Goal: Task Accomplishment & Management: Manage account settings

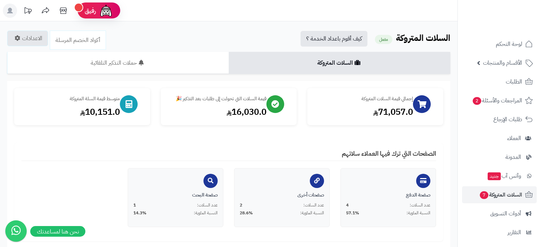
scroll to position [23, 0]
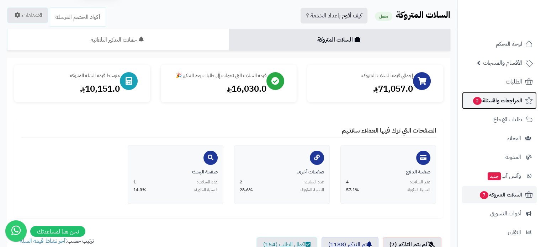
click at [510, 99] on span "المراجعات والأسئلة 2" at bounding box center [497, 101] width 50 height 10
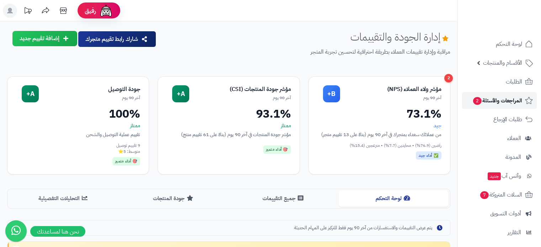
click at [495, 99] on span "المراجعات والأسئلة 2" at bounding box center [497, 101] width 50 height 10
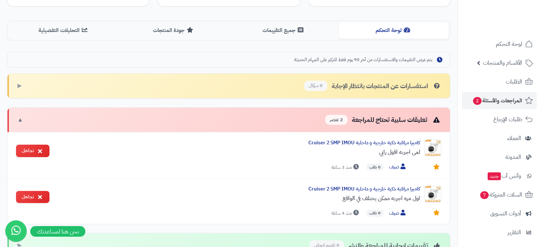
scroll to position [107, 0]
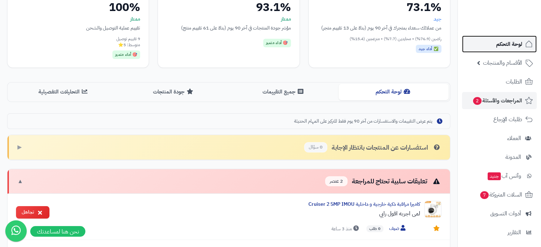
click at [500, 45] on span "لوحة التحكم" at bounding box center [509, 44] width 26 height 10
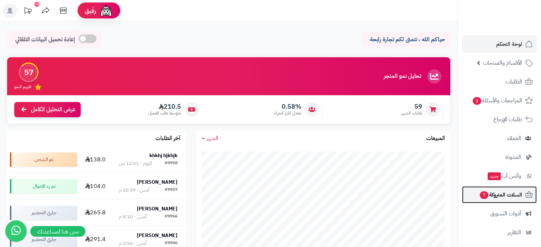
click at [502, 196] on span "السلات المتروكة 7" at bounding box center [500, 195] width 43 height 10
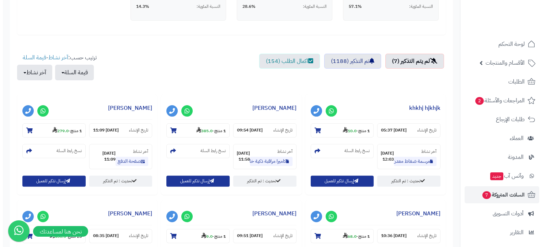
scroll to position [249, 0]
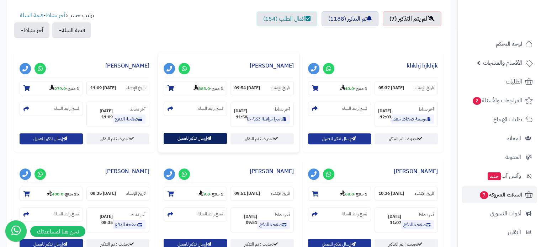
click at [184, 136] on button "إرسال تذكير للعميل" at bounding box center [194, 138] width 63 height 11
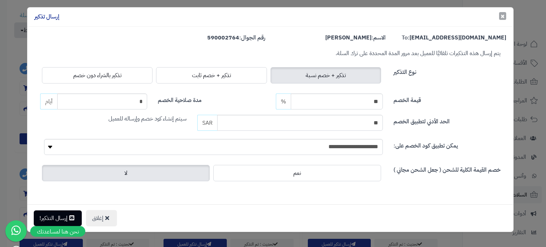
click at [500, 14] on span "×" at bounding box center [502, 16] width 4 height 11
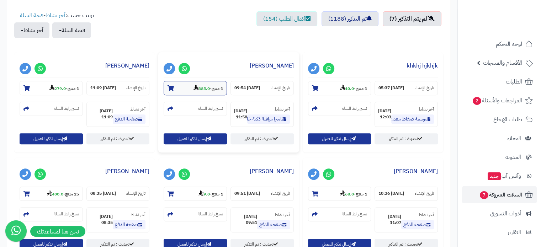
click at [198, 83] on section "1 منتج - 385.0" at bounding box center [194, 88] width 63 height 14
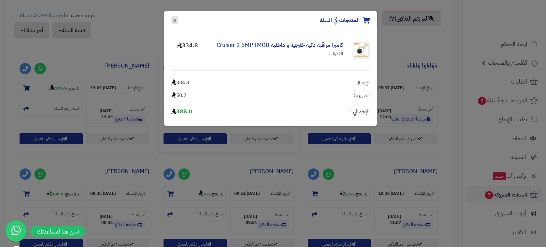
click at [172, 18] on button "×" at bounding box center [174, 20] width 7 height 8
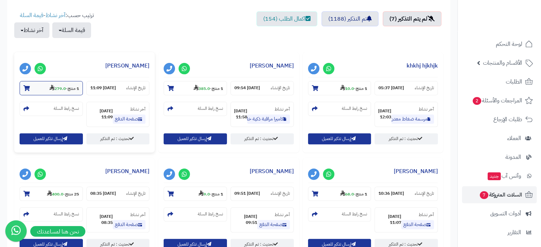
click at [63, 90] on strong "279.0" at bounding box center [57, 88] width 16 height 6
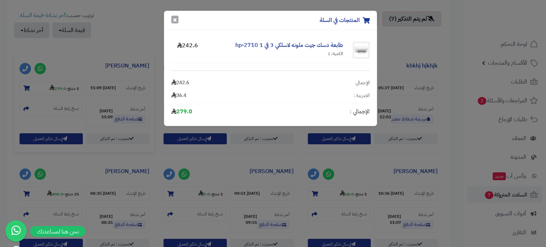
click at [175, 21] on button "×" at bounding box center [174, 20] width 7 height 8
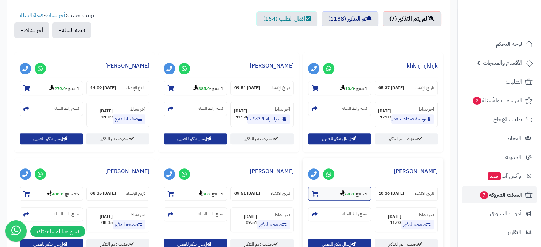
click at [349, 191] on strong "68.0" at bounding box center [347, 194] width 14 height 6
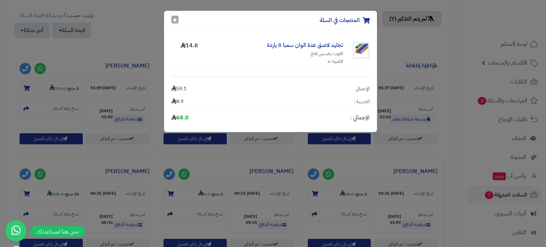
click at [173, 21] on button "×" at bounding box center [174, 20] width 7 height 8
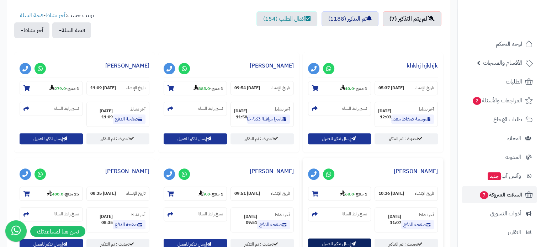
click at [342, 241] on button "إرسال تذكير للعميل" at bounding box center [339, 243] width 63 height 11
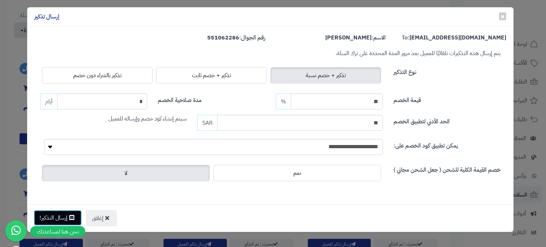
click at [63, 216] on button "إرسال التذكير!" at bounding box center [58, 218] width 48 height 16
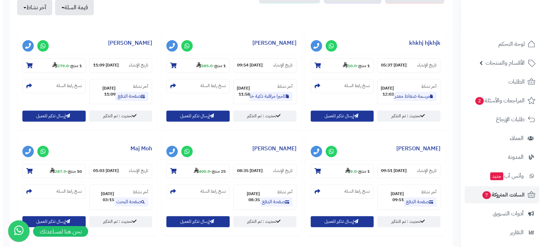
scroll to position [284, 0]
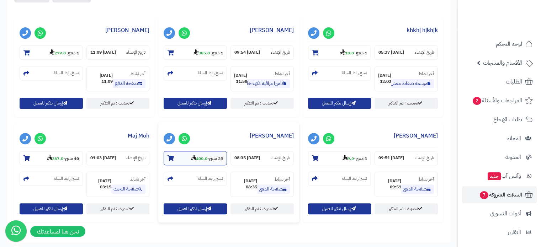
click at [201, 159] on strong "400.0" at bounding box center [199, 158] width 16 height 6
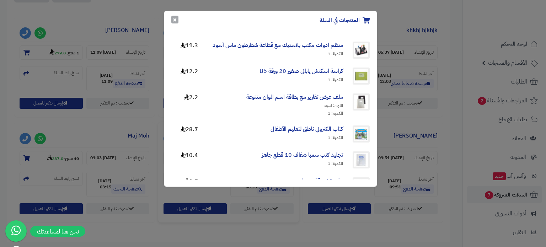
click at [177, 18] on button "×" at bounding box center [174, 20] width 7 height 8
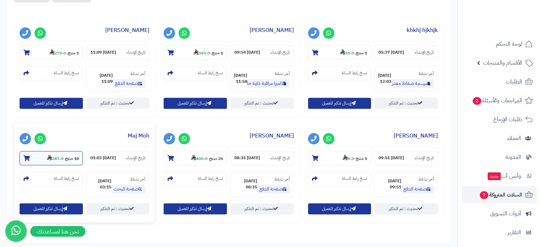
click at [57, 157] on strong "287.0" at bounding box center [55, 158] width 16 height 6
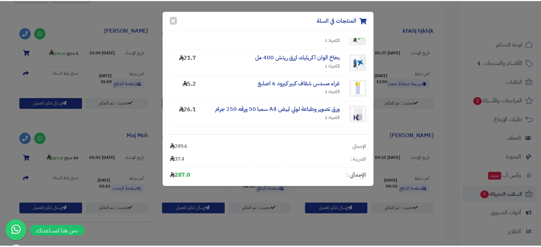
scroll to position [172, 0]
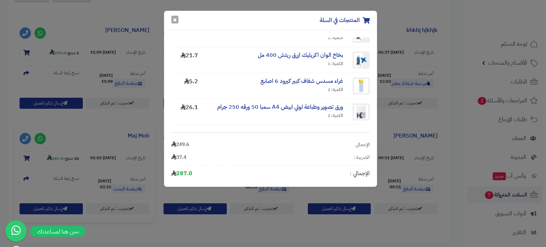
click at [177, 20] on button "×" at bounding box center [174, 20] width 7 height 8
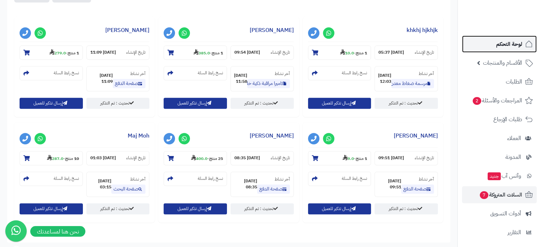
click at [509, 45] on span "لوحة التحكم" at bounding box center [509, 44] width 26 height 10
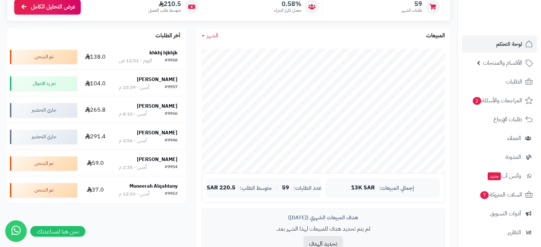
scroll to position [107, 0]
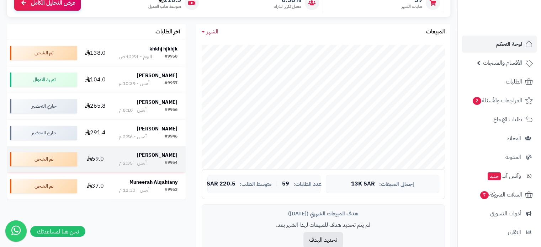
click at [147, 154] on strong "[PERSON_NAME]" at bounding box center [157, 154] width 41 height 7
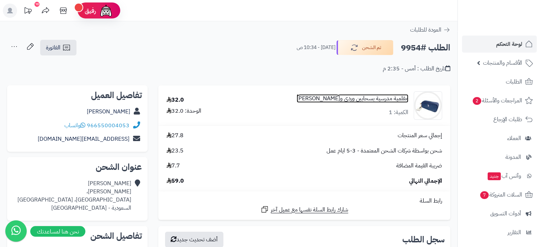
click at [347, 101] on link "مقلمية مدرسية بسحابين وردي و[PERSON_NAME]" at bounding box center [352, 99] width 112 height 8
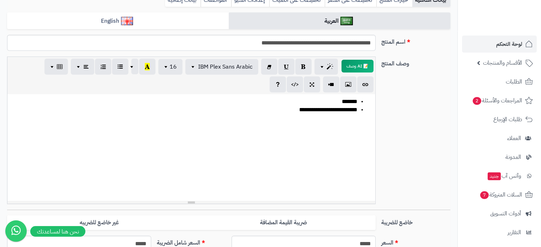
scroll to position [178, 0]
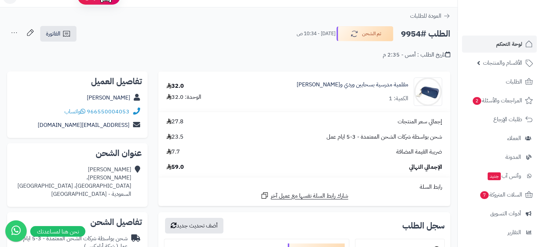
scroll to position [71, 0]
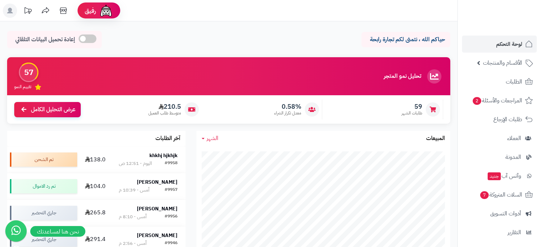
scroll to position [107, 0]
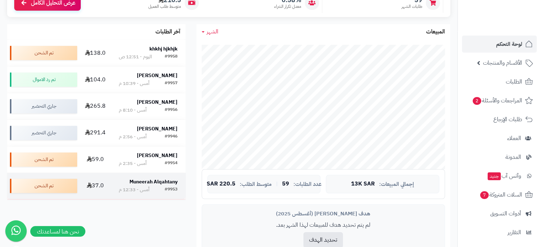
click at [141, 184] on strong "Muneerah Alqahtany" at bounding box center [153, 181] width 48 height 7
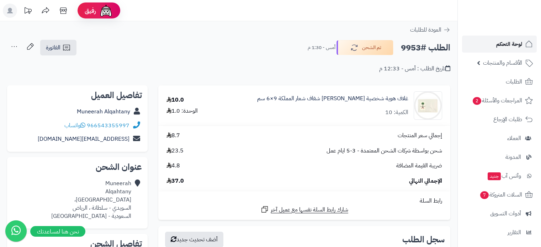
click at [522, 44] on link "لوحة التحكم" at bounding box center [499, 44] width 75 height 17
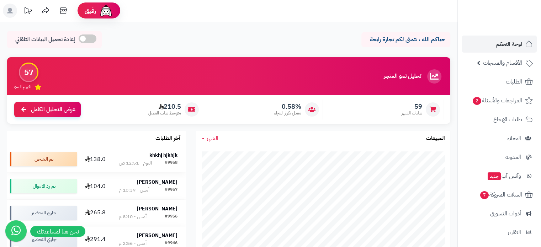
click at [161, 151] on td "khkhj hjkhjk #9958 اليوم - 12:51 ص" at bounding box center [148, 159] width 75 height 26
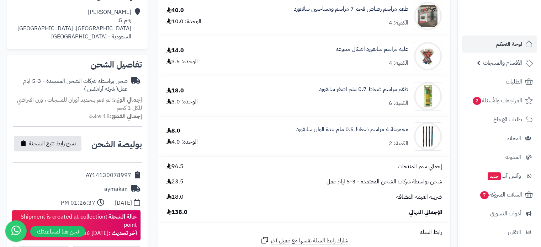
scroll to position [213, 0]
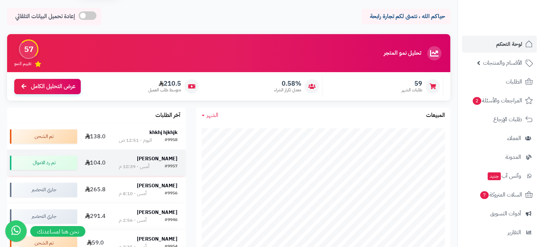
scroll to position [36, 0]
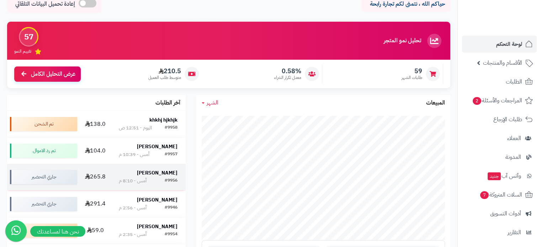
click at [161, 178] on div "#9956 أمس - 8:10 م" at bounding box center [148, 180] width 59 height 7
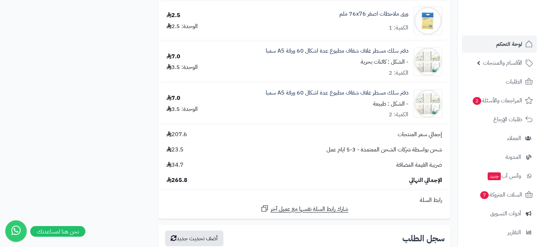
scroll to position [1777, 0]
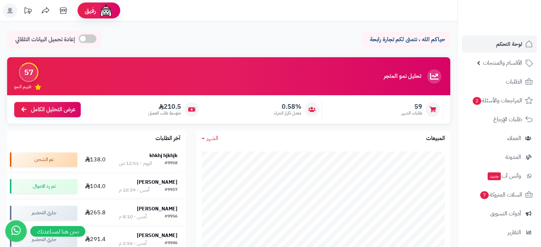
scroll to position [36, 0]
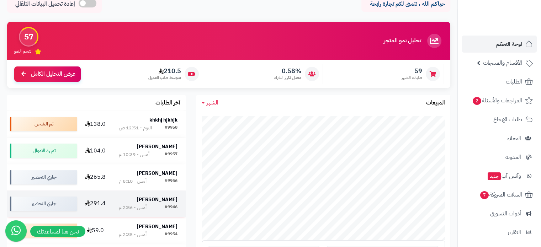
click at [170, 199] on strong "[PERSON_NAME]" at bounding box center [157, 199] width 41 height 7
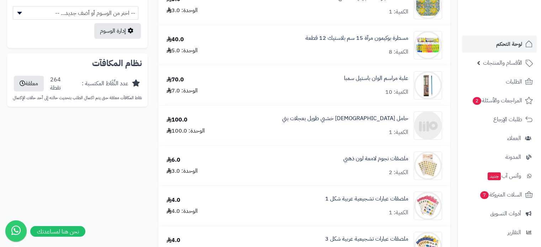
scroll to position [604, 0]
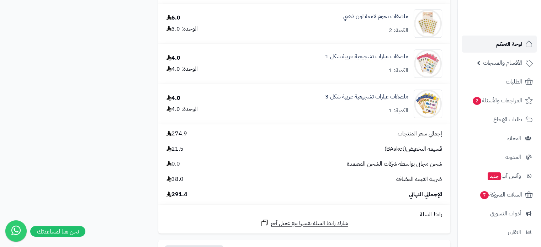
click at [512, 41] on span "لوحة التحكم" at bounding box center [509, 44] width 26 height 10
